Goal: Check status: Check status

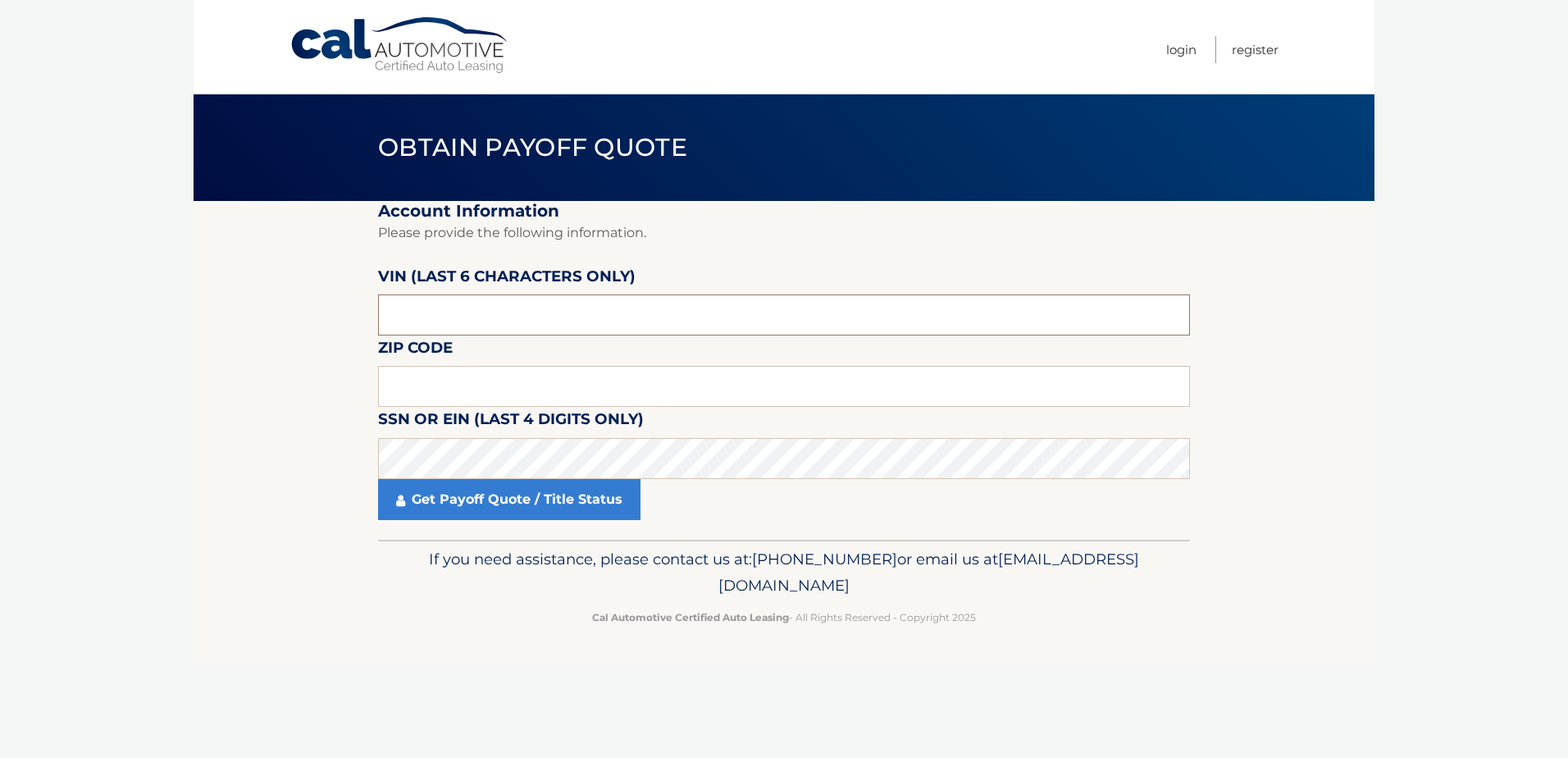
click at [506, 321] on input "text" at bounding box center [784, 315] width 812 height 41
click at [493, 314] on input "text" at bounding box center [784, 315] width 812 height 41
click at [434, 325] on input "text" at bounding box center [784, 315] width 812 height 41
click at [432, 317] on input "text" at bounding box center [784, 315] width 812 height 41
click at [412, 382] on input "text" at bounding box center [784, 387] width 812 height 41
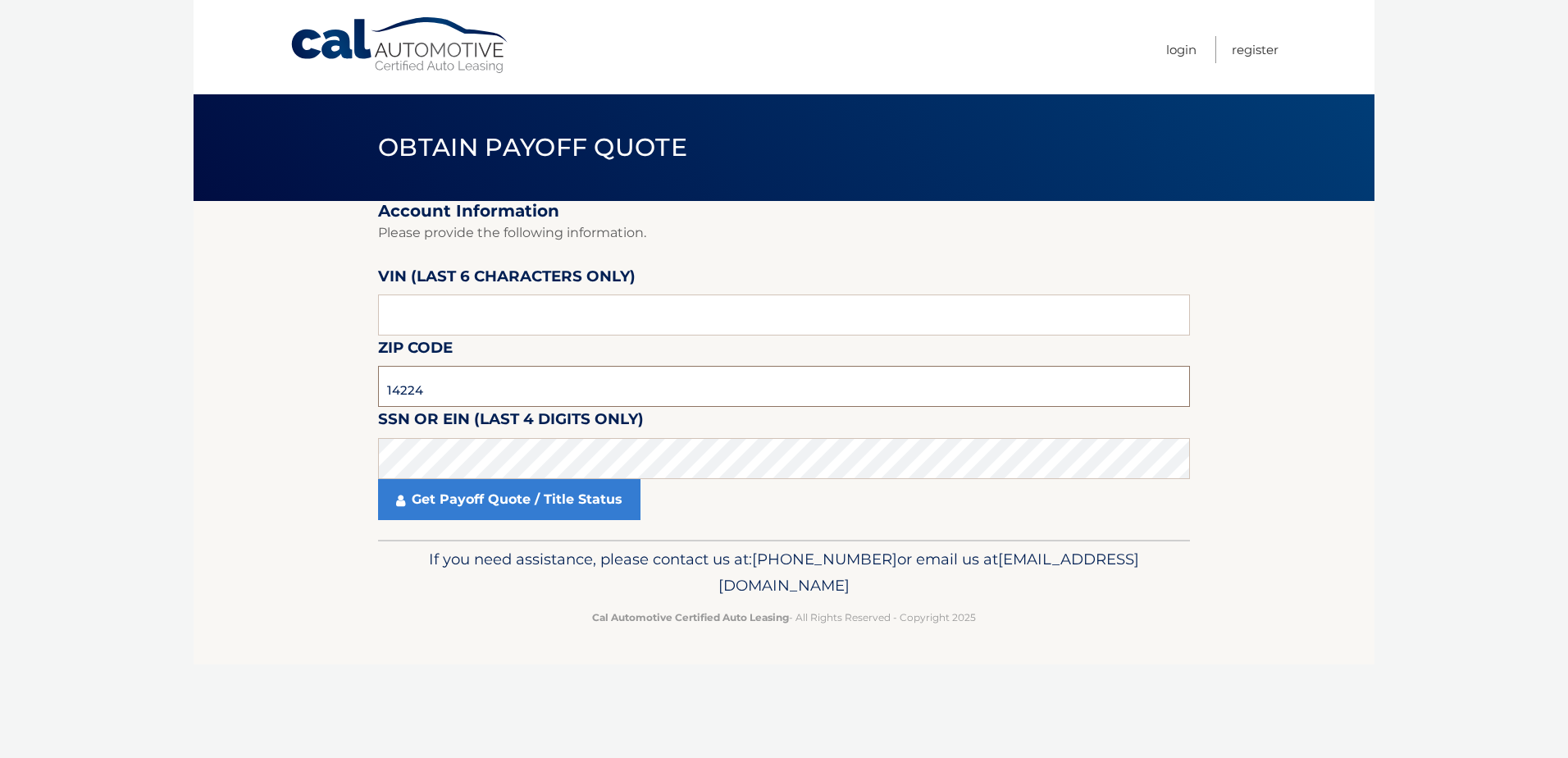
type input "14224"
click at [420, 324] on input "text" at bounding box center [784, 315] width 812 height 41
type input "635927"
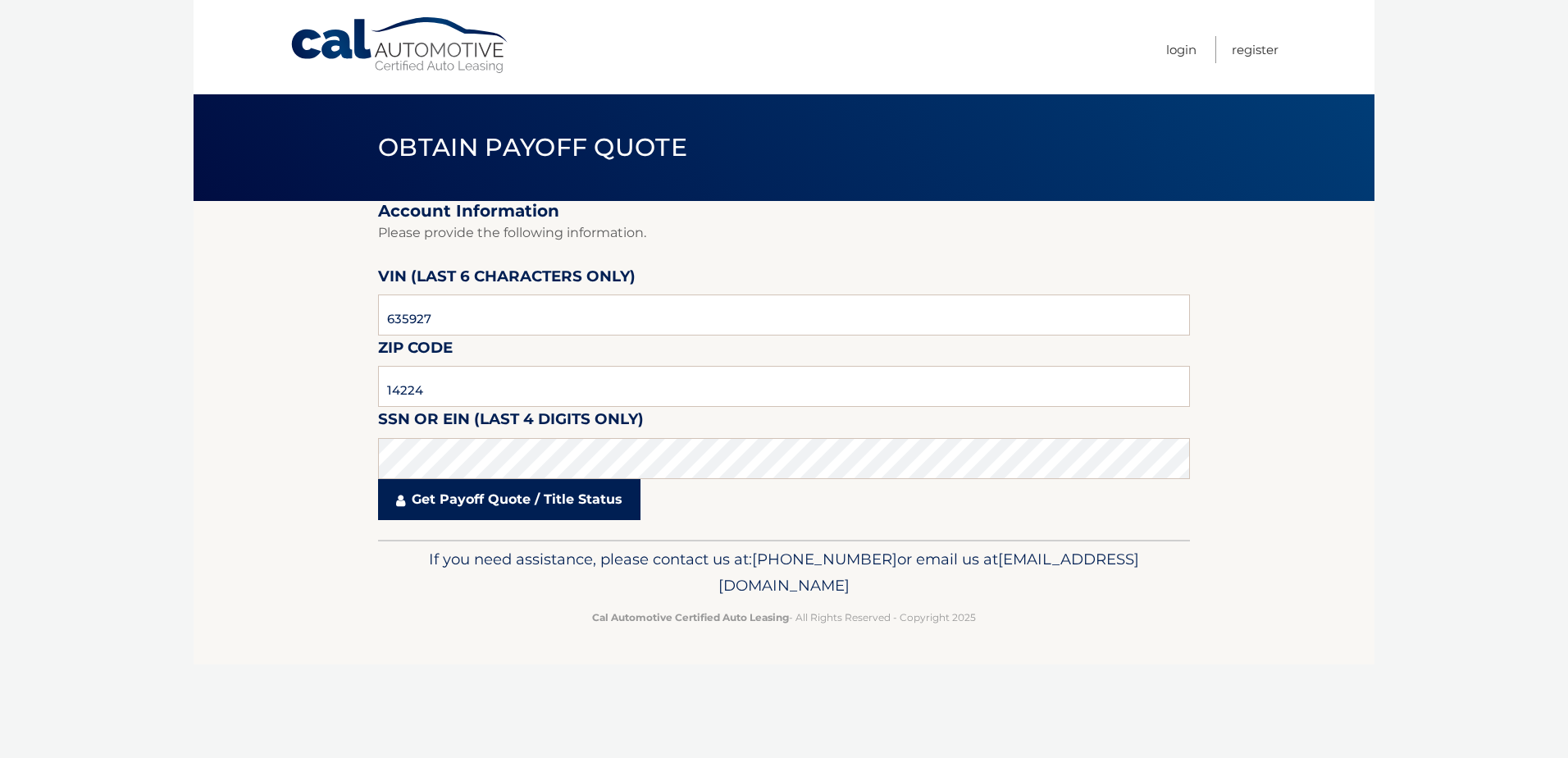
click at [478, 506] on link "Get Payoff Quote / Title Status" at bounding box center [509, 500] width 262 height 41
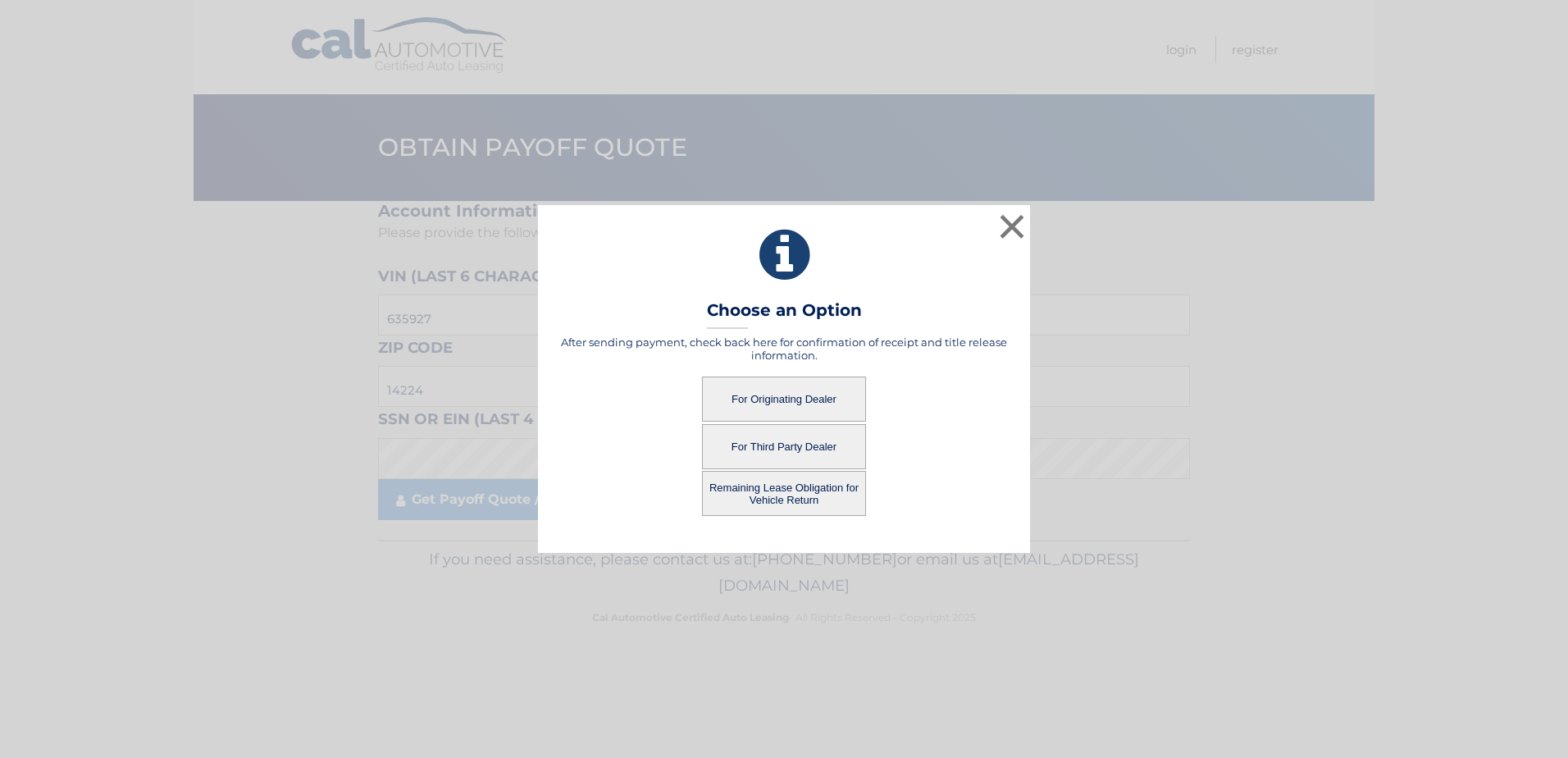
click at [781, 441] on button "For Third Party Dealer" at bounding box center [784, 446] width 164 height 45
click at [771, 443] on button "For Third Party Dealer" at bounding box center [784, 446] width 164 height 45
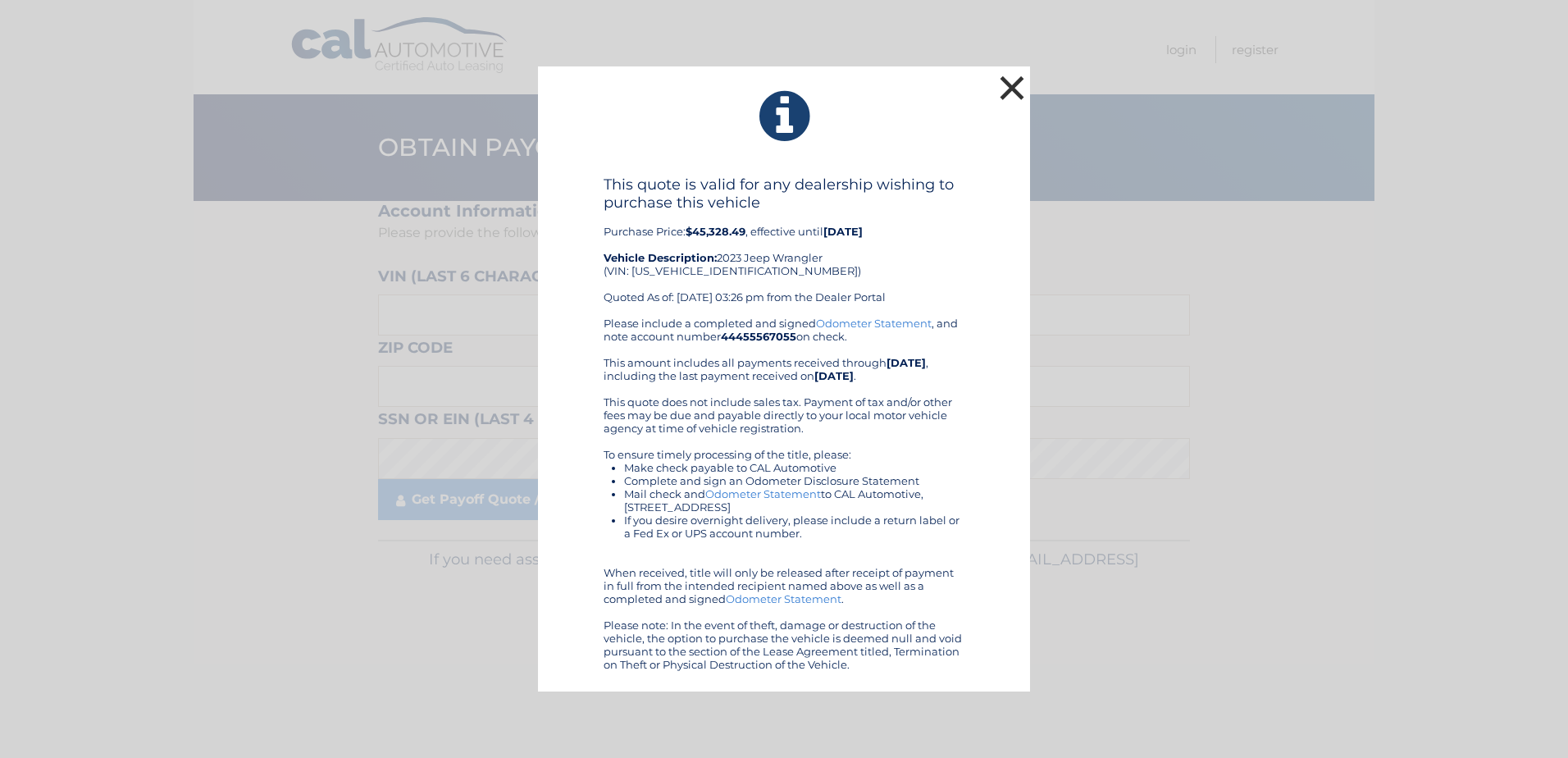
click at [1021, 83] on button "×" at bounding box center [1012, 88] width 33 height 33
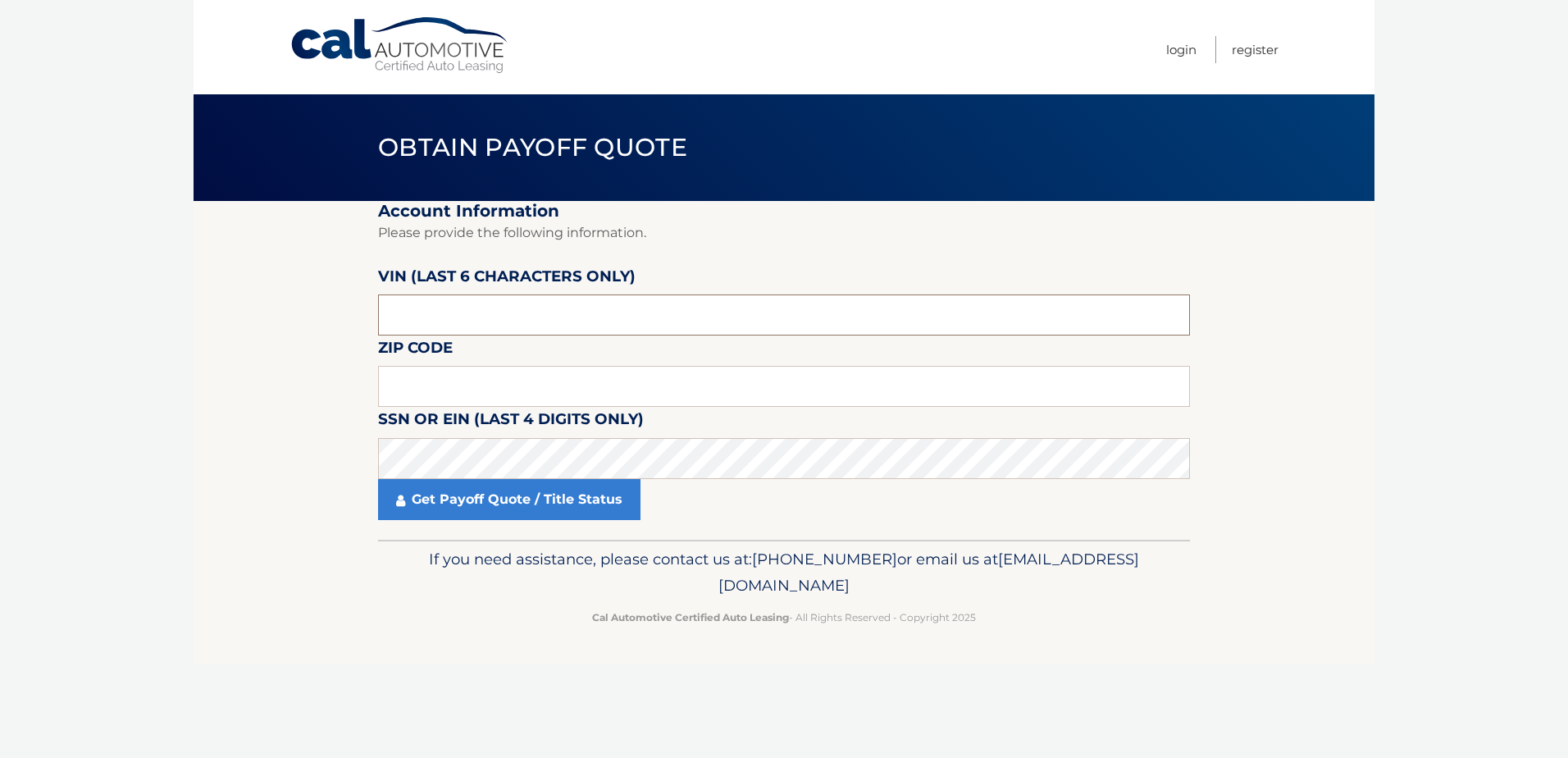
click at [427, 323] on input "text" at bounding box center [784, 315] width 812 height 41
click at [424, 319] on input "text" at bounding box center [784, 315] width 812 height 41
click at [418, 396] on input "text" at bounding box center [784, 387] width 812 height 41
type input "14224"
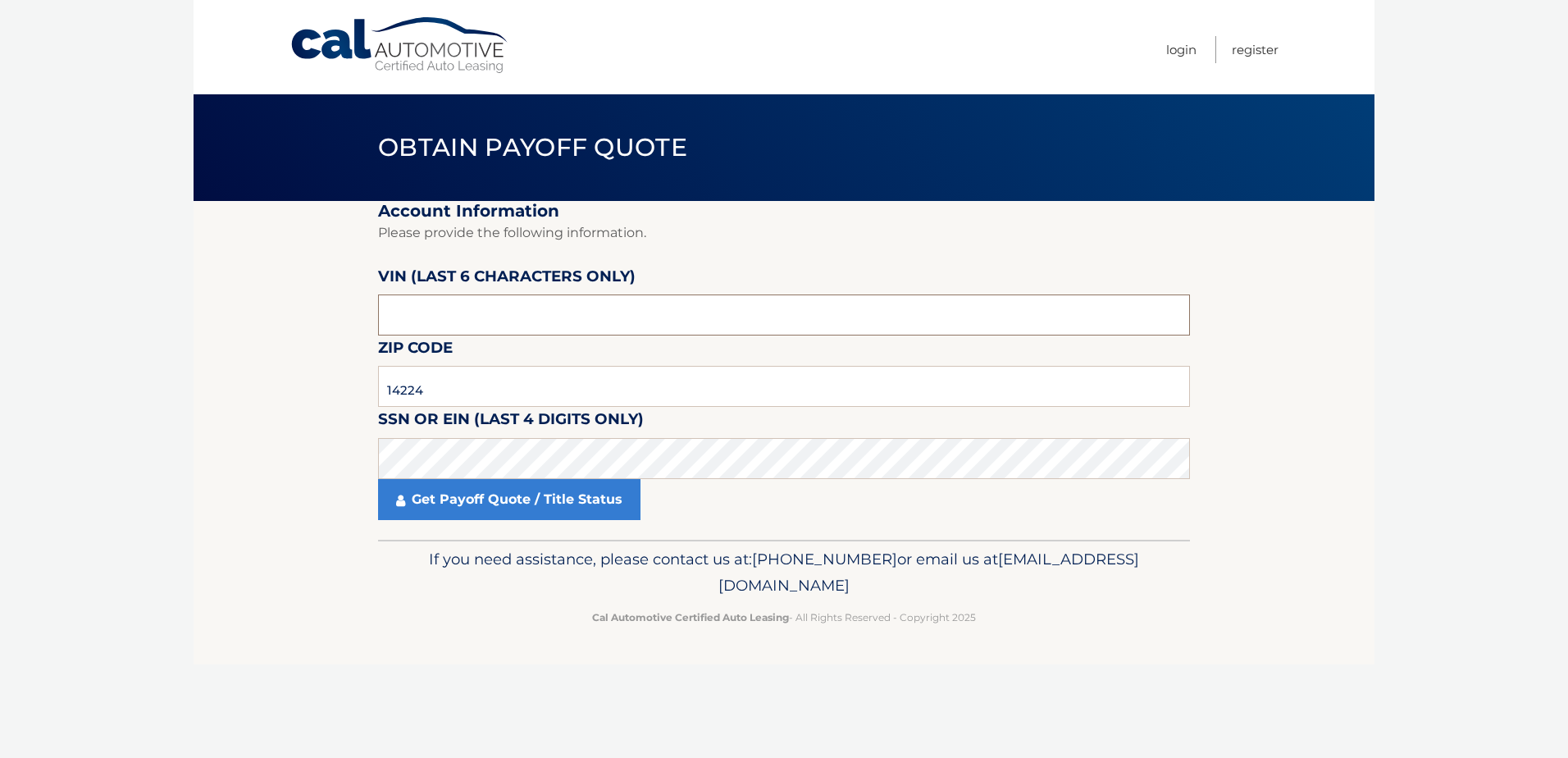
click at [525, 325] on input "text" at bounding box center [784, 315] width 812 height 41
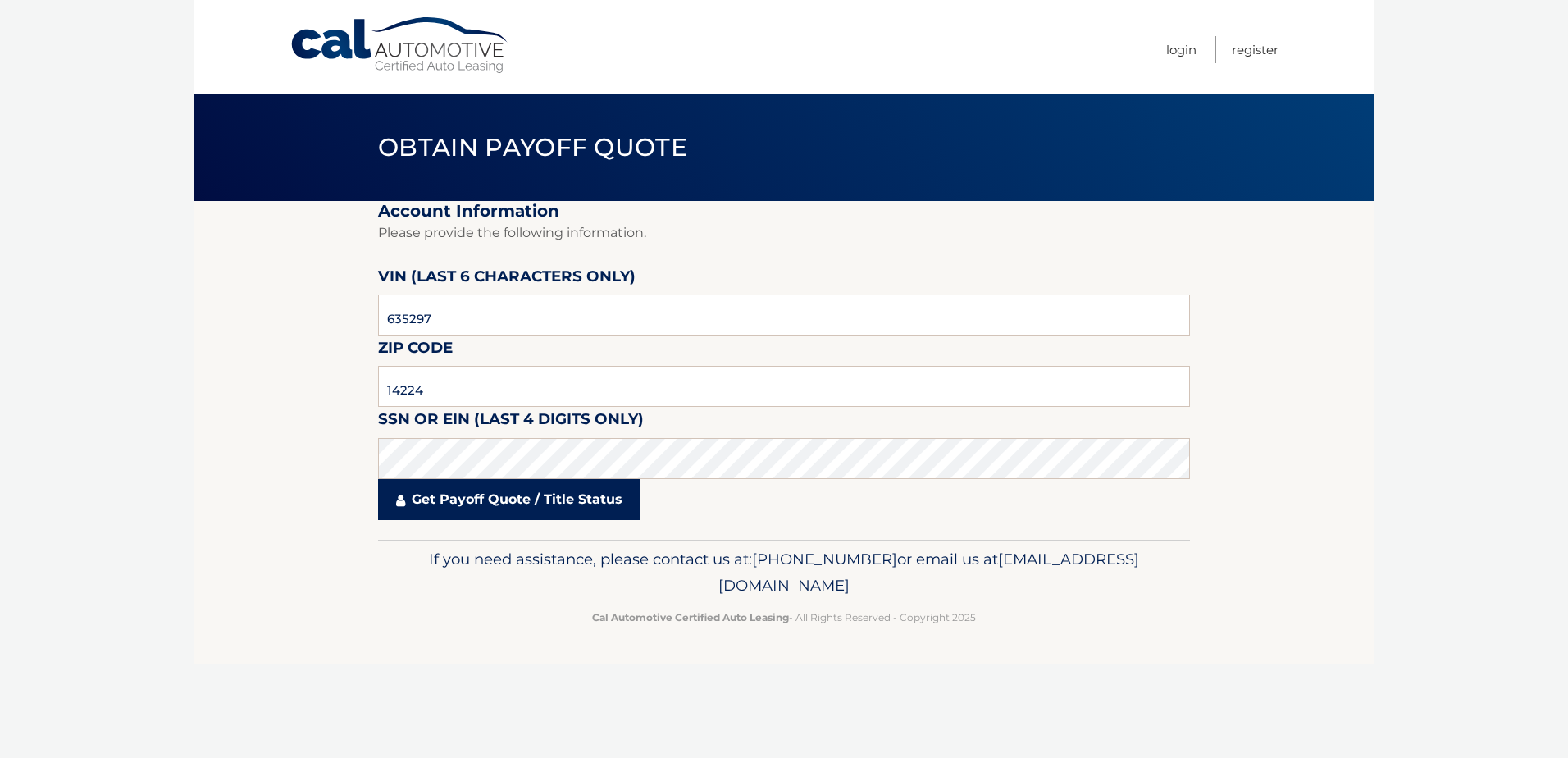
click at [518, 496] on link "Get Payoff Quote / Title Status" at bounding box center [509, 500] width 262 height 41
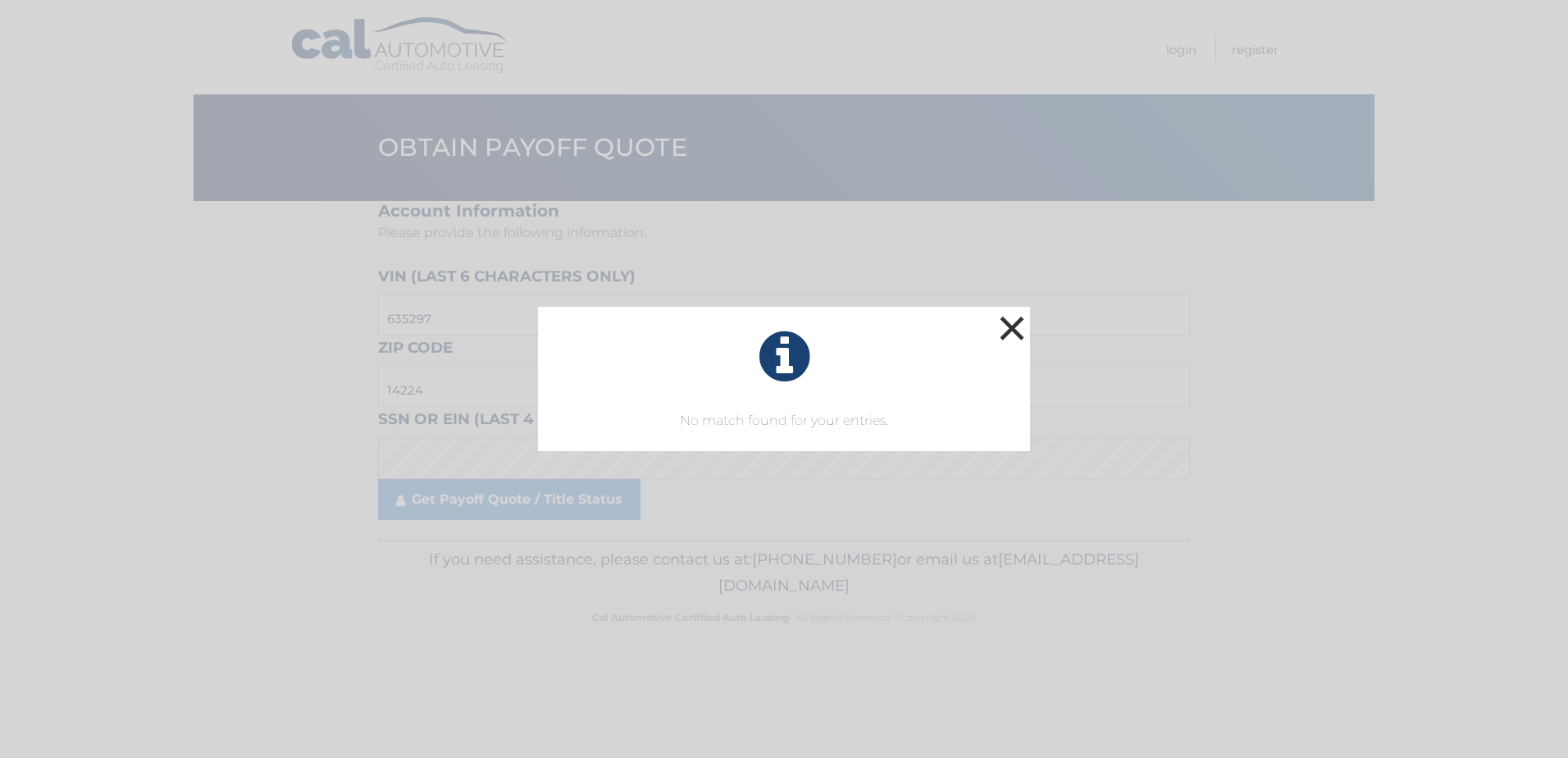
click at [1018, 325] on button "×" at bounding box center [1012, 328] width 33 height 33
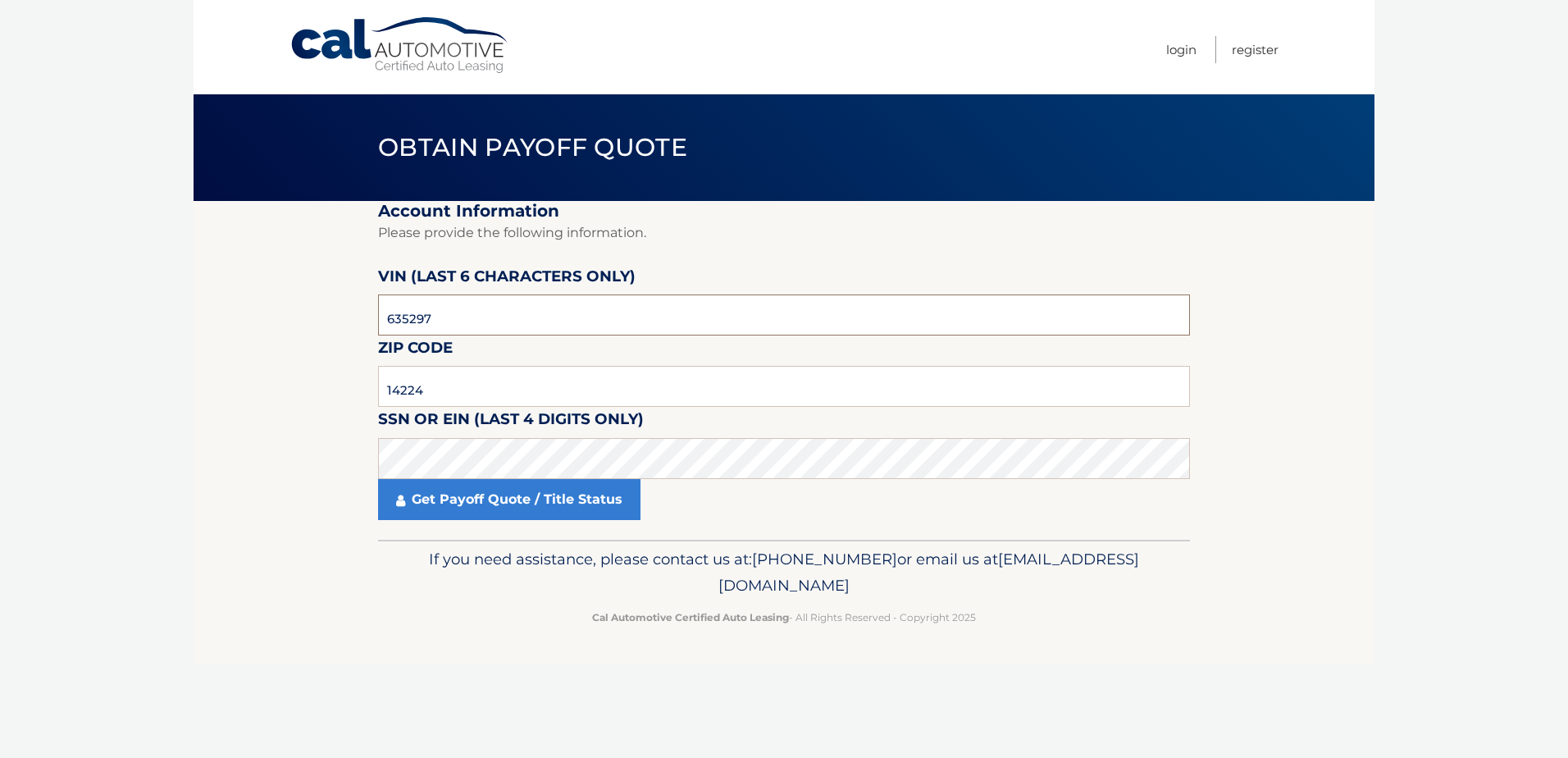
click at [431, 316] on input "635297" at bounding box center [784, 315] width 812 height 41
click at [426, 316] on input "635297" at bounding box center [784, 315] width 812 height 41
type input "635927"
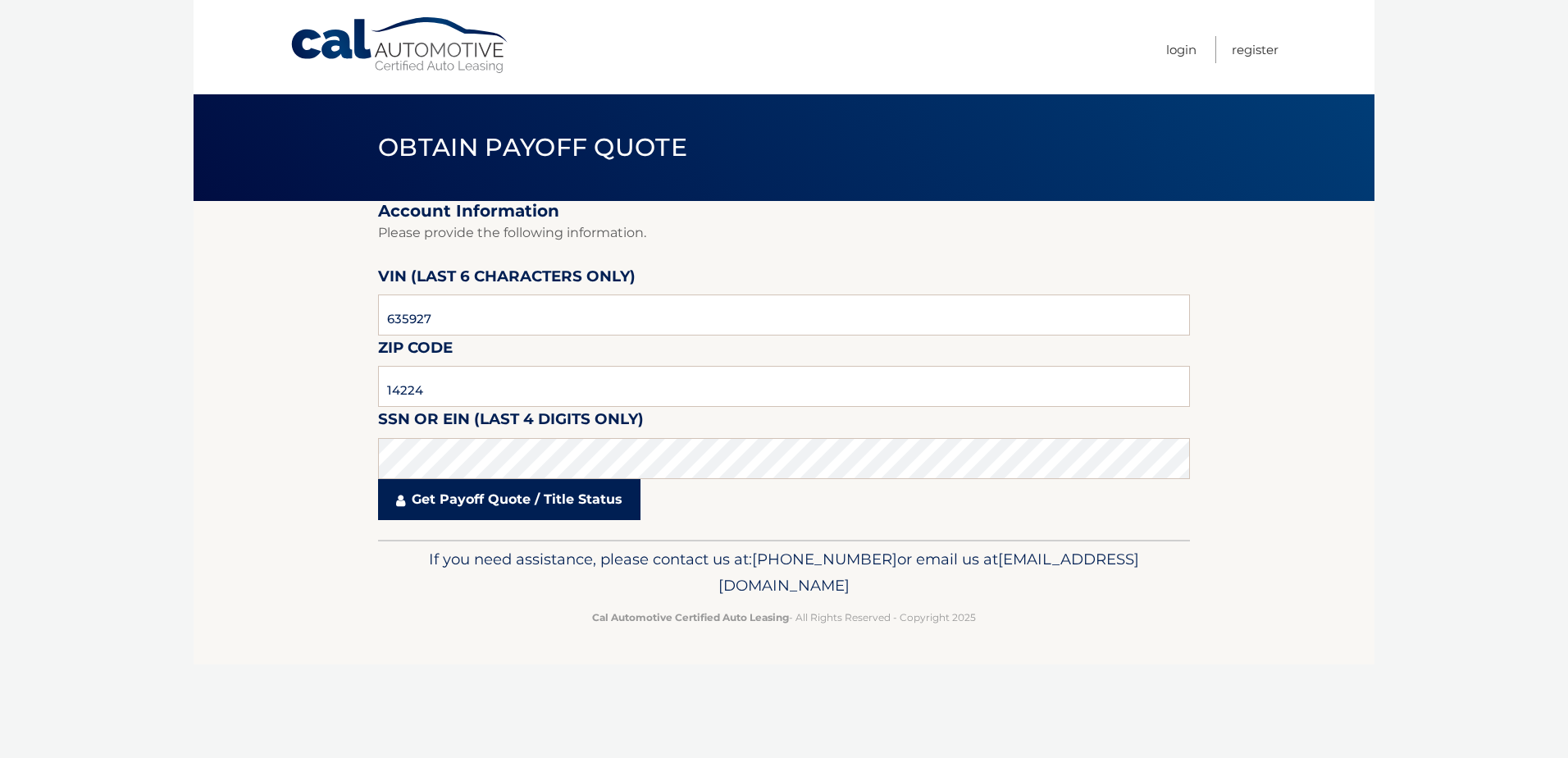
click at [472, 498] on link "Get Payoff Quote / Title Status" at bounding box center [509, 500] width 262 height 41
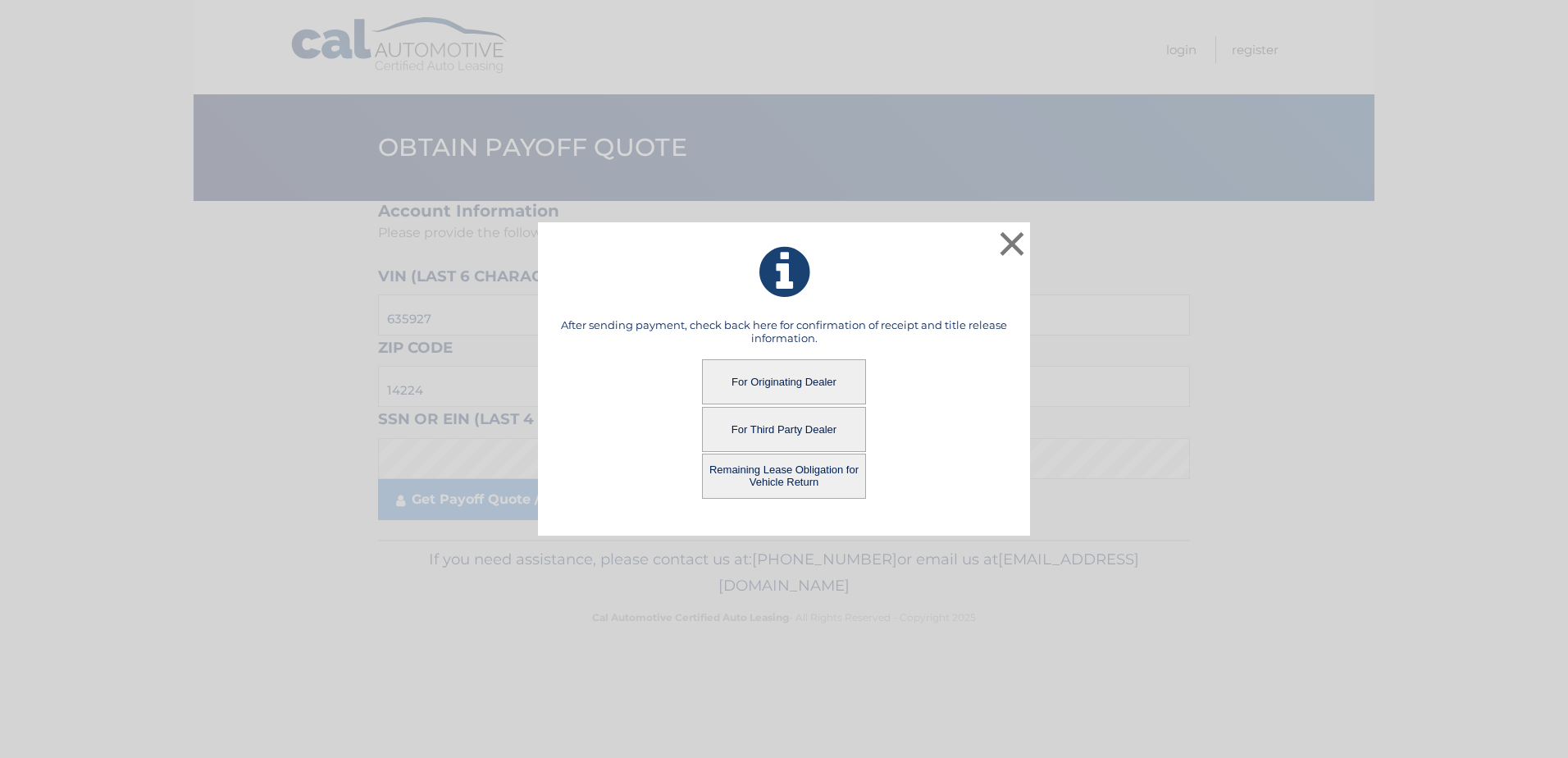
click at [775, 479] on button "Remaining Lease Obligation for Vehicle Return" at bounding box center [784, 476] width 164 height 45
click at [764, 479] on button "Remaining Lease Obligation for Vehicle Return" at bounding box center [784, 476] width 164 height 45
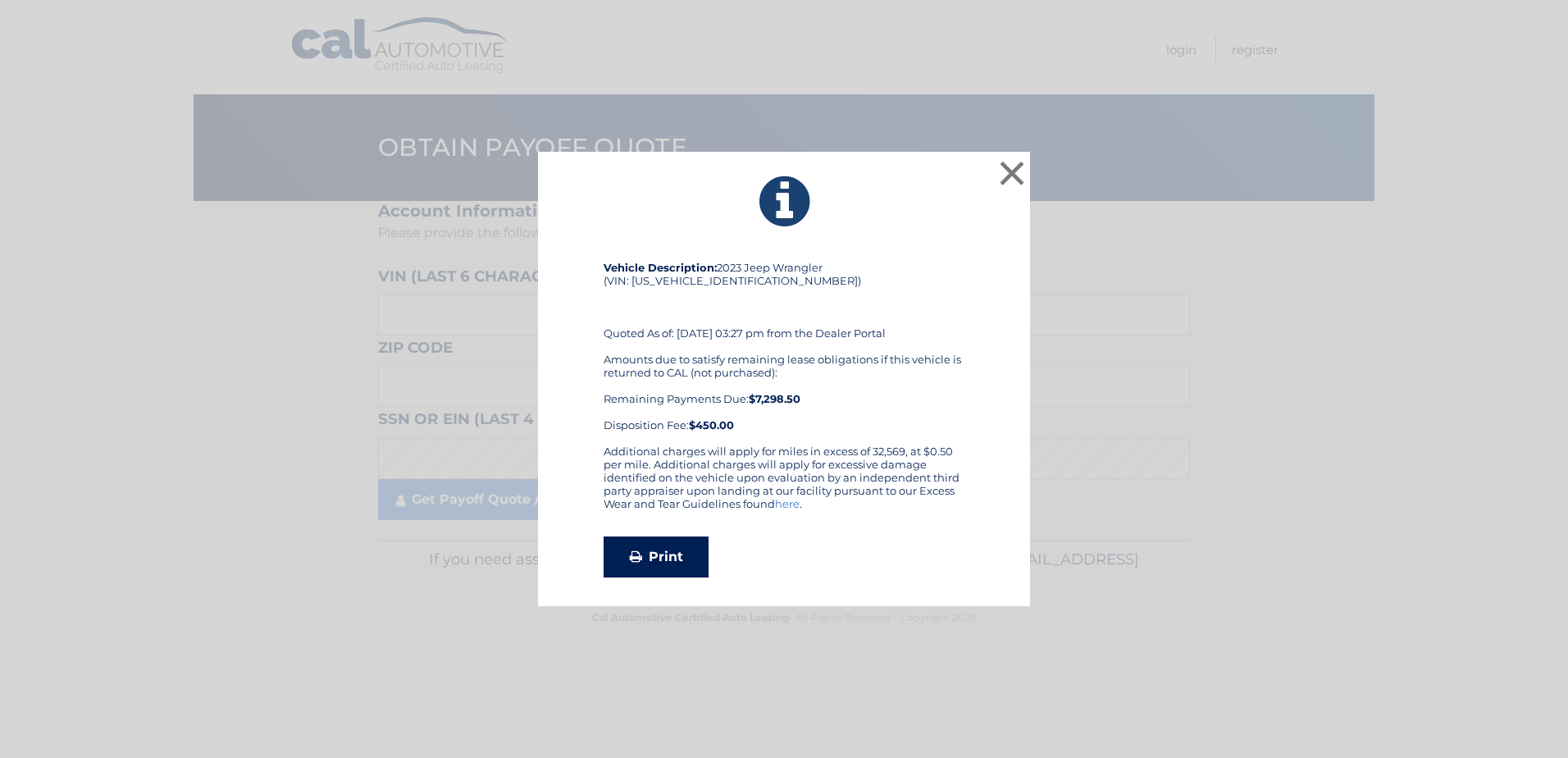
click at [642, 554] on link "Print" at bounding box center [655, 557] width 105 height 41
click at [1009, 178] on button "×" at bounding box center [1012, 173] width 33 height 33
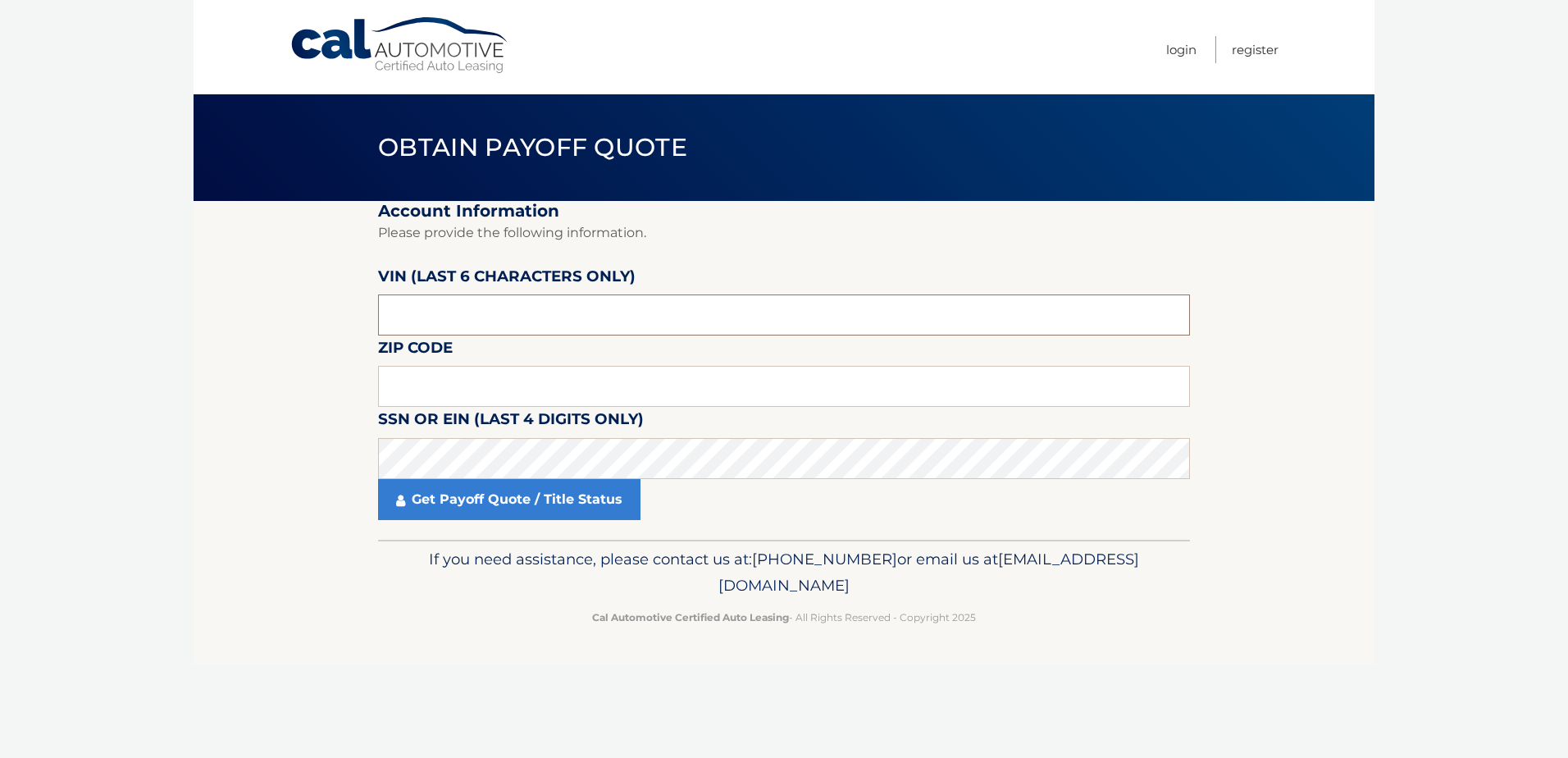
click at [500, 325] on input "text" at bounding box center [784, 315] width 812 height 41
type input "635927"
click at [540, 382] on input "text" at bounding box center [784, 387] width 812 height 41
type input "14224"
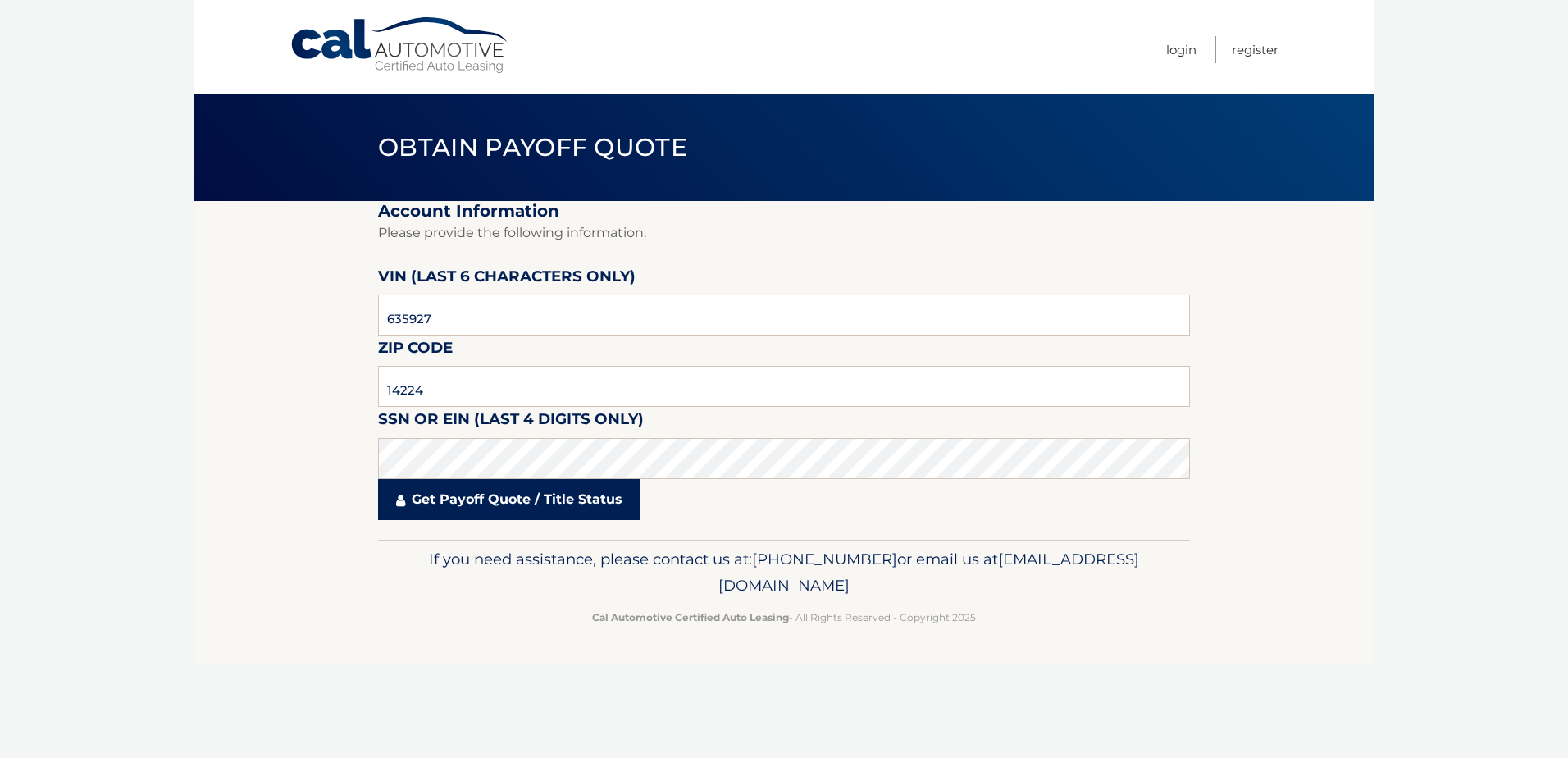
click at [402, 501] on icon at bounding box center [400, 500] width 9 height 13
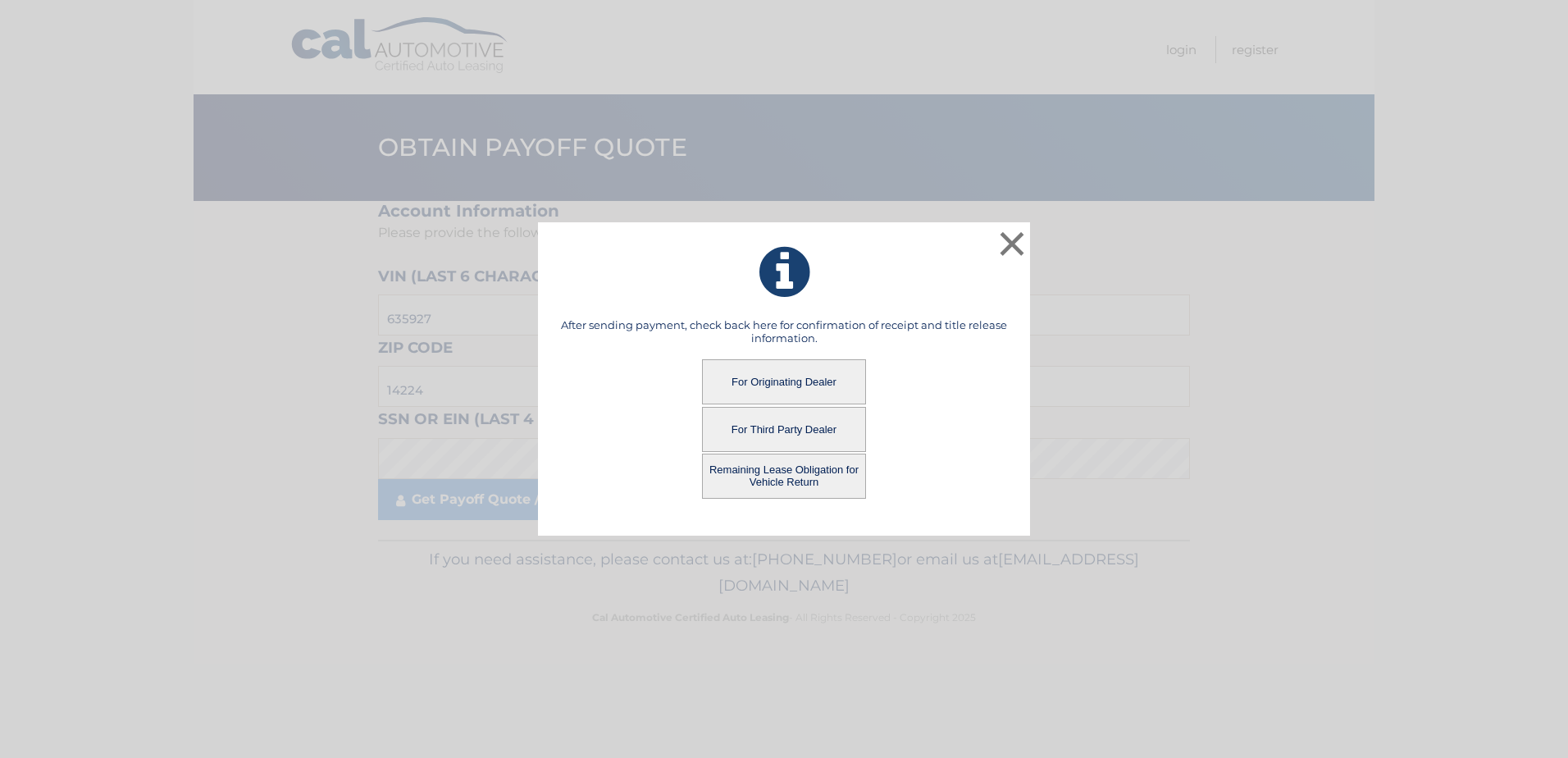
click at [797, 388] on button "For Originating Dealer" at bounding box center [784, 382] width 164 height 45
click at [782, 379] on button "For Originating Dealer" at bounding box center [784, 382] width 164 height 45
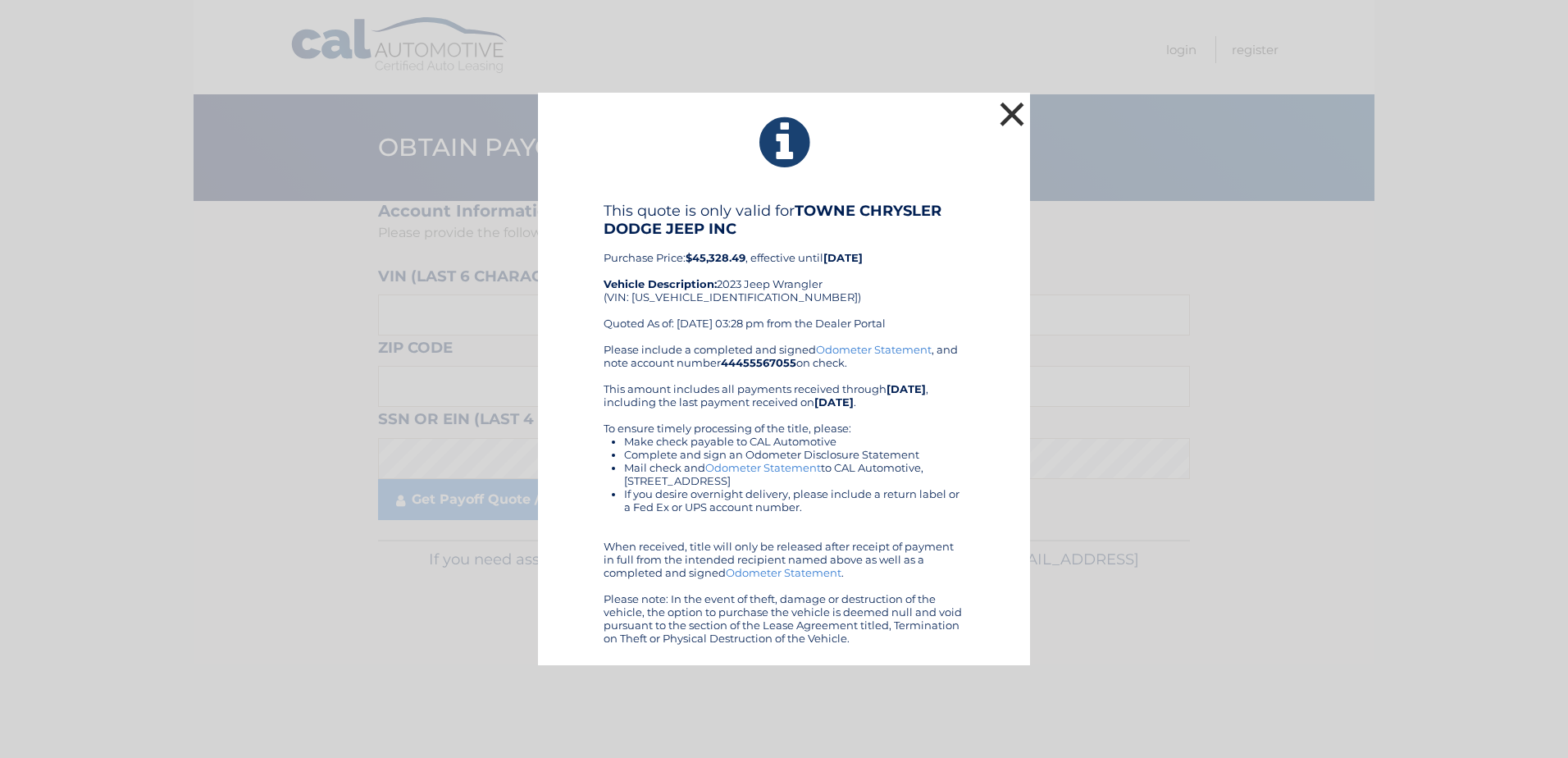
click at [1016, 118] on button "×" at bounding box center [1012, 114] width 33 height 33
